Goal: Check status: Check status

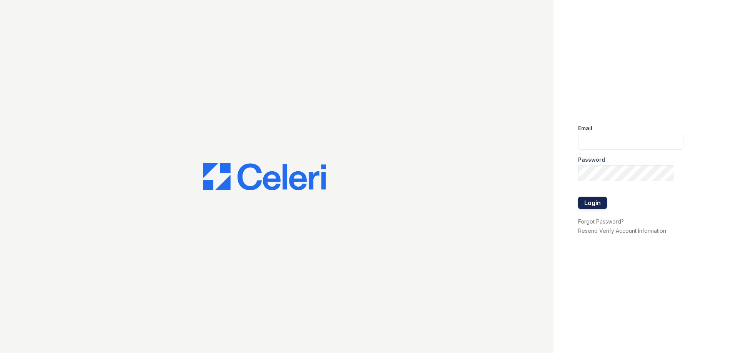
type input "[DOMAIN_NAME][EMAIL_ADDRESS][DOMAIN_NAME]"
click at [591, 205] on button "Login" at bounding box center [592, 203] width 29 height 12
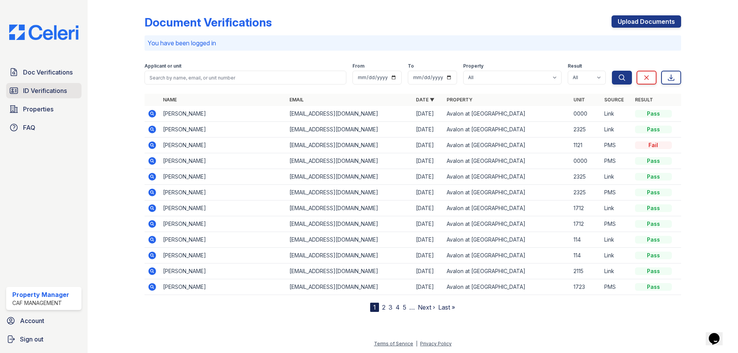
click at [48, 92] on span "ID Verifications" at bounding box center [45, 90] width 44 height 9
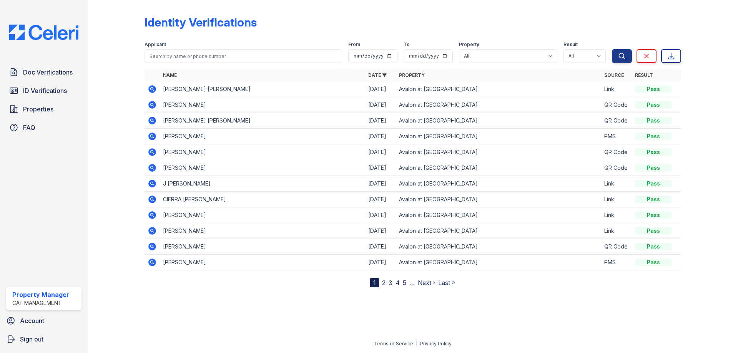
click at [154, 89] on icon at bounding box center [152, 89] width 8 height 8
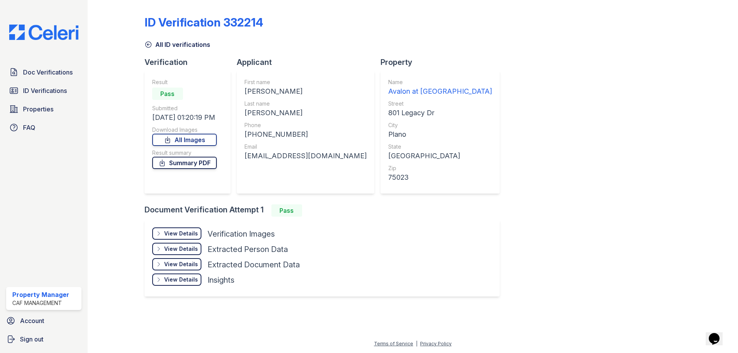
click at [199, 163] on link "Summary PDF" at bounding box center [184, 163] width 65 height 12
click at [174, 142] on link "All Images" at bounding box center [184, 140] width 65 height 12
click at [32, 73] on span "Doc Verifications" at bounding box center [48, 72] width 50 height 9
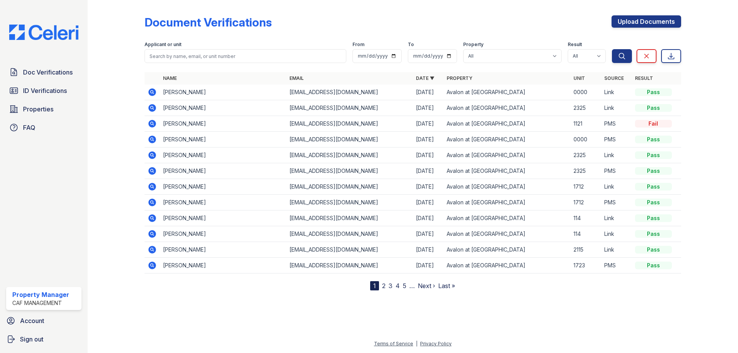
click at [155, 123] on icon at bounding box center [152, 124] width 8 height 8
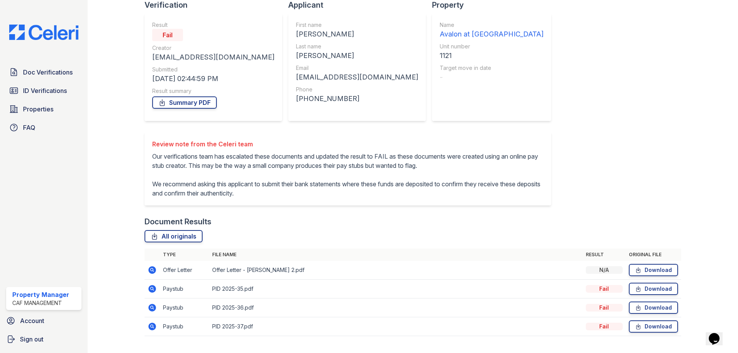
scroll to position [83, 0]
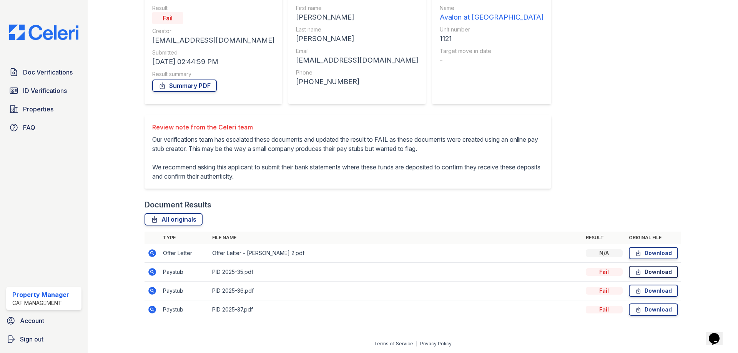
click at [636, 272] on icon at bounding box center [638, 271] width 4 height 5
